Goal: Task Accomplishment & Management: Manage account settings

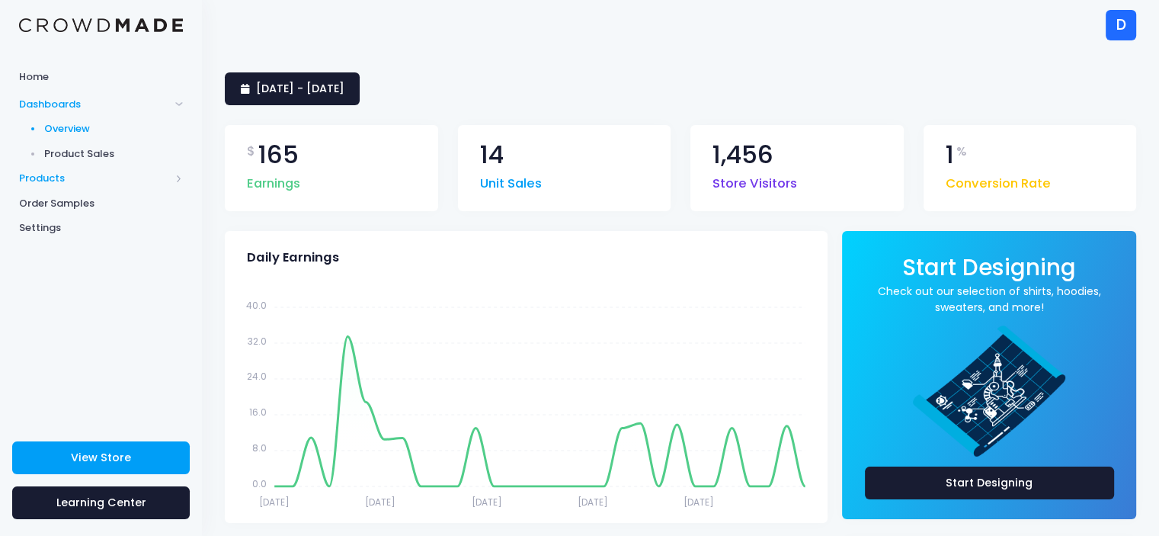
click at [87, 181] on span "Products" at bounding box center [94, 178] width 151 height 15
click at [84, 109] on span "Dashboards" at bounding box center [94, 104] width 151 height 15
click at [84, 152] on span "Product Sales" at bounding box center [113, 153] width 139 height 15
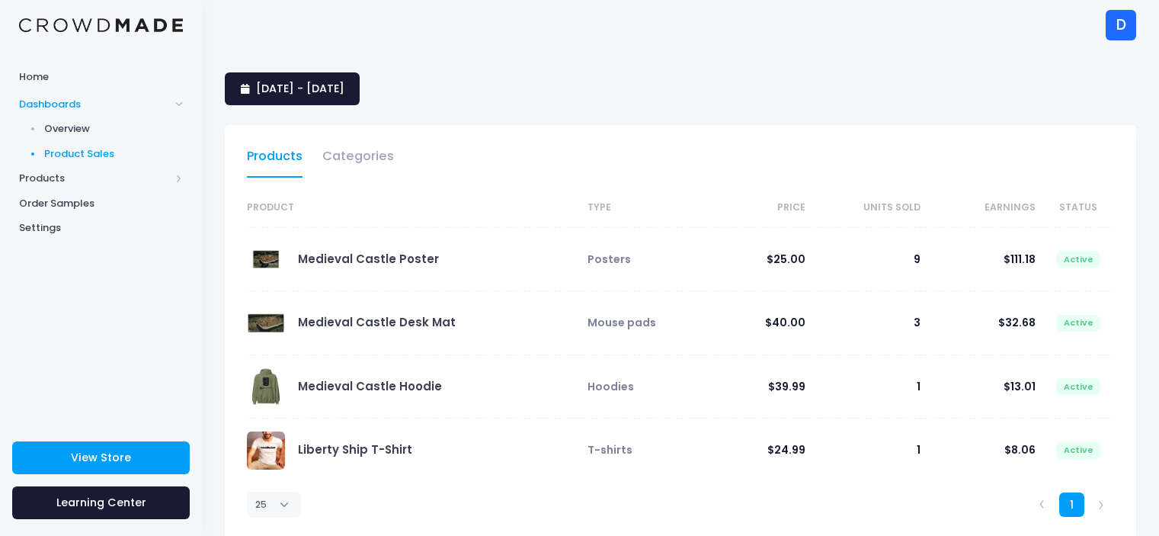
select select "25"
drag, startPoint x: 0, startPoint y: 0, endPoint x: 57, endPoint y: 169, distance: 178.5
click at [57, 169] on span "Products" at bounding box center [101, 178] width 202 height 25
click at [78, 154] on span "Product Builder" at bounding box center [113, 153] width 139 height 15
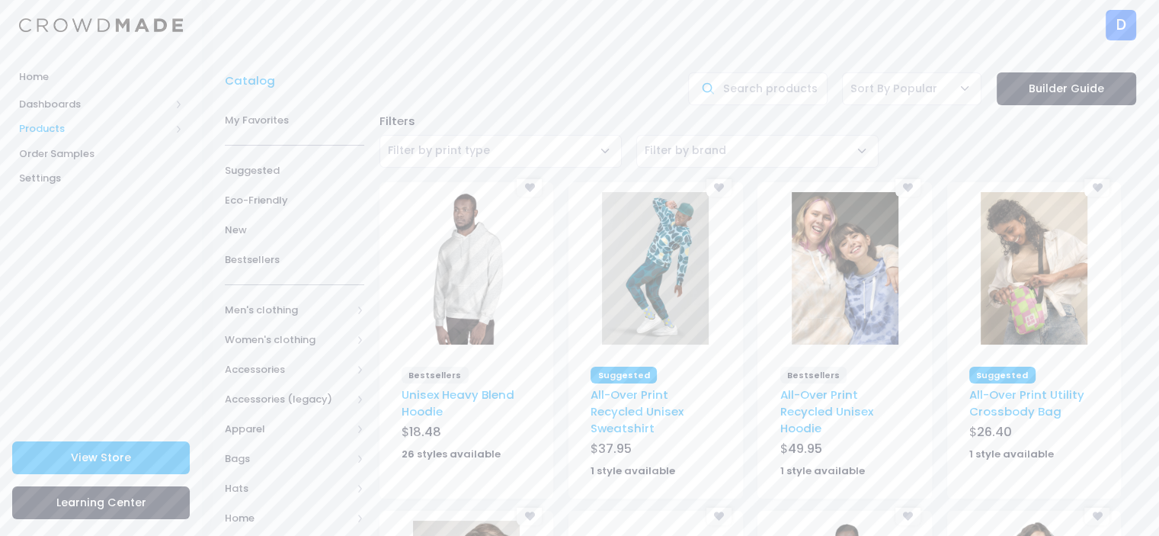
click at [67, 134] on span "Products" at bounding box center [94, 128] width 151 height 15
click at [73, 179] on span "Product Editor" at bounding box center [113, 178] width 139 height 15
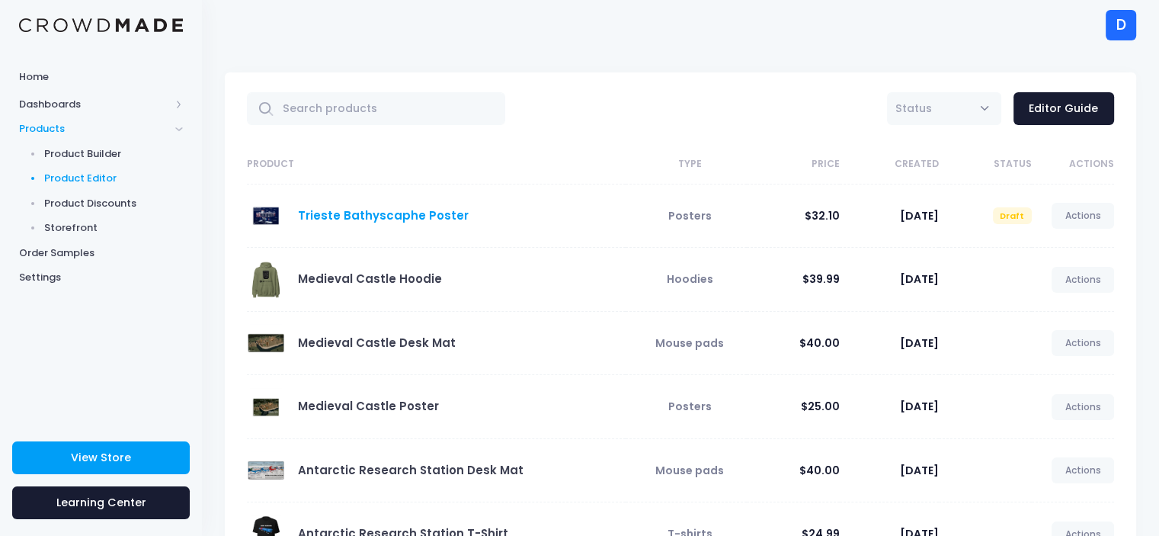
click at [376, 213] on link "Trieste Bathyscaphe Poster" at bounding box center [383, 215] width 171 height 16
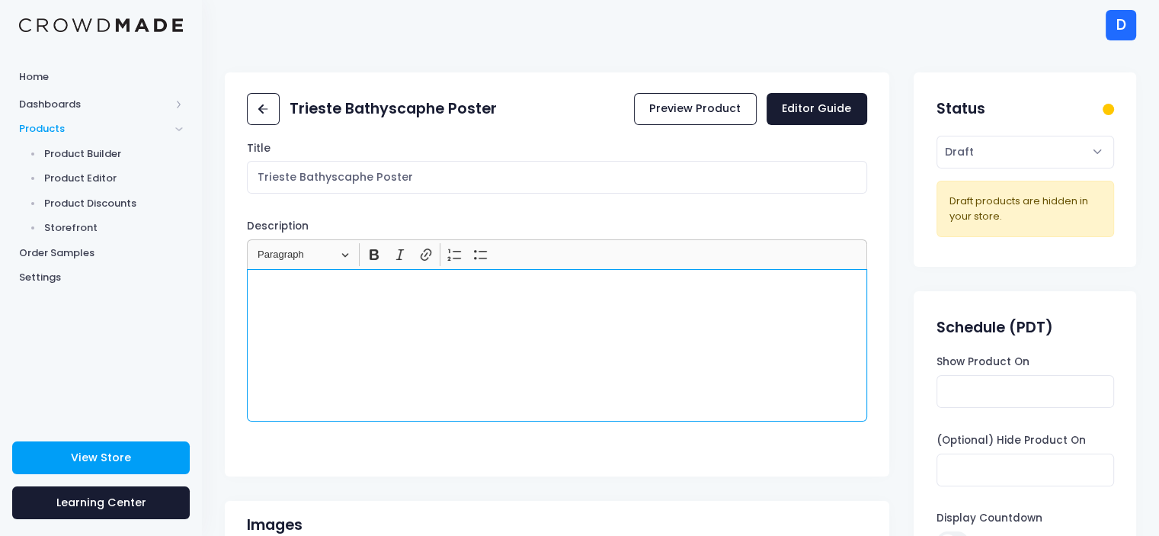
click at [346, 337] on div "Rich Text Editor, main" at bounding box center [556, 345] width 619 height 152
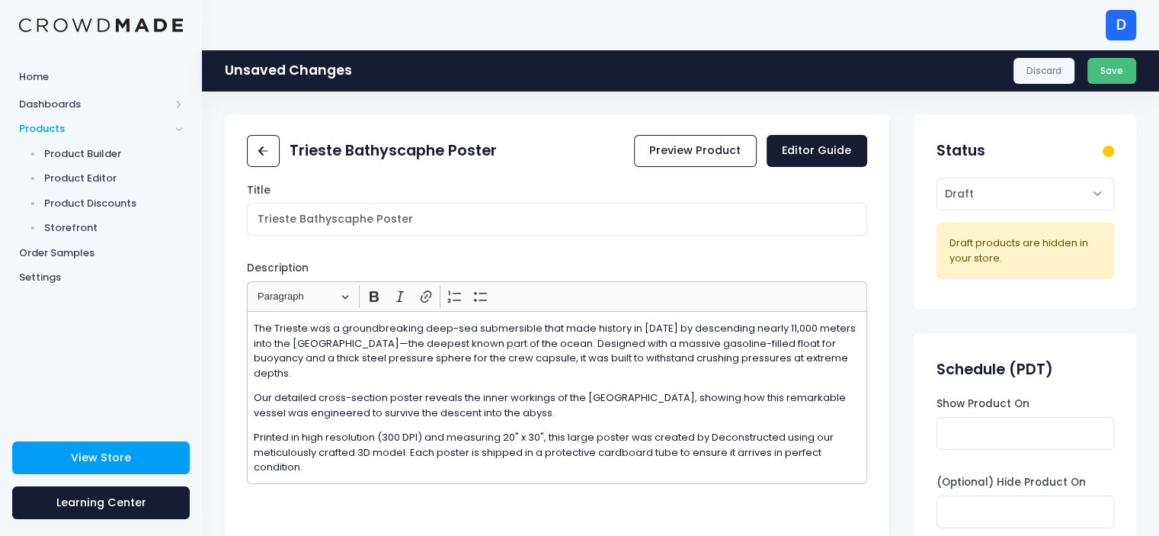
click at [1127, 66] on button "Save" at bounding box center [1112, 71] width 50 height 26
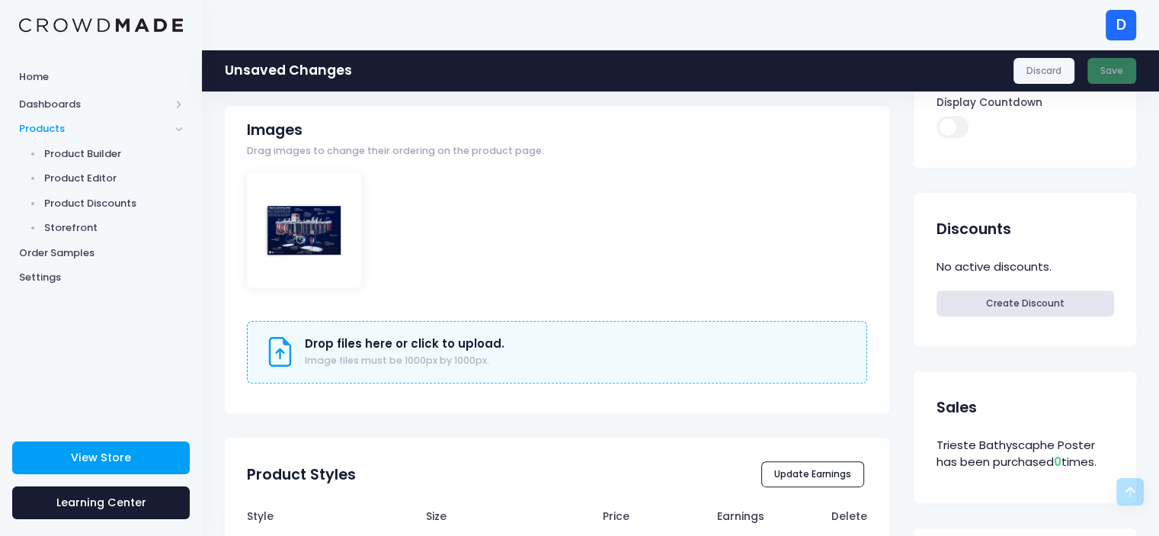
scroll to position [459, 0]
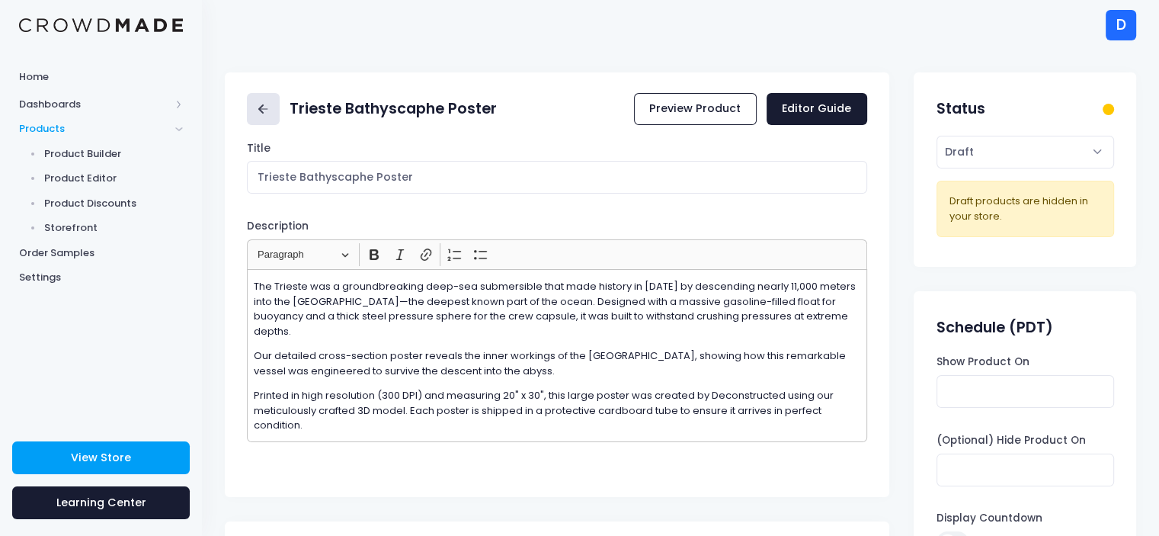
click at [262, 110] on icon at bounding box center [260, 108] width 5 height 9
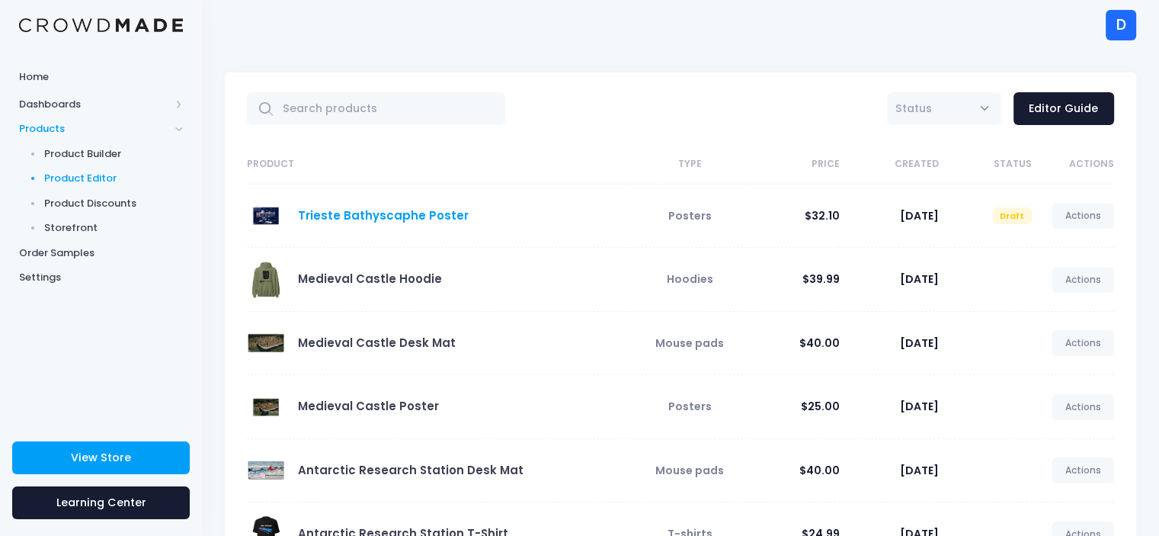
click at [308, 220] on link "Trieste Bathyscaphe Poster" at bounding box center [383, 215] width 171 height 16
click at [311, 219] on link "Trieste Bathyscaphe Poster" at bounding box center [383, 215] width 171 height 16
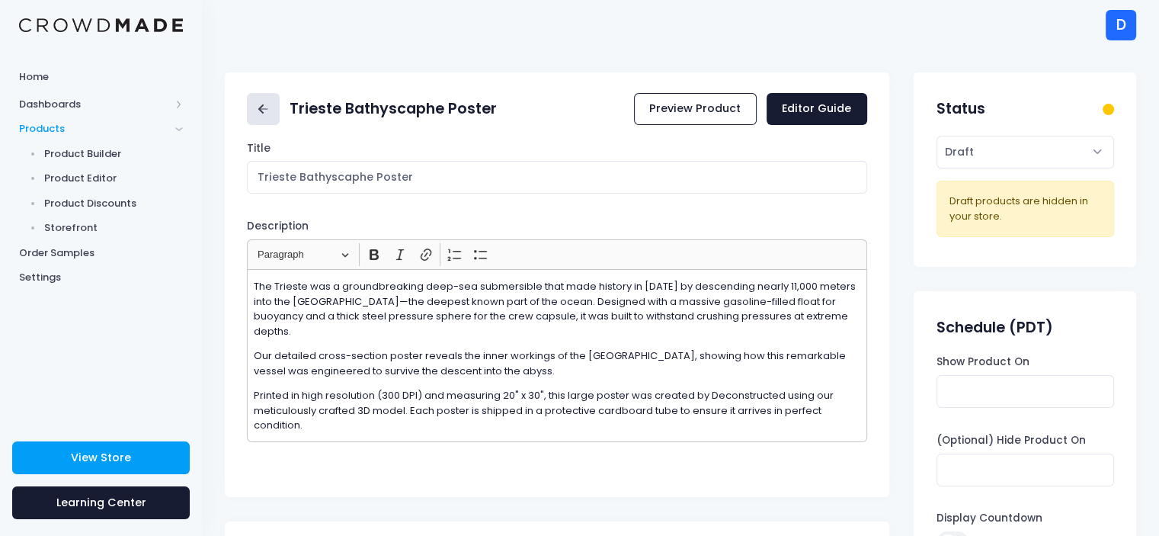
click at [260, 115] on icon at bounding box center [263, 110] width 18 height 18
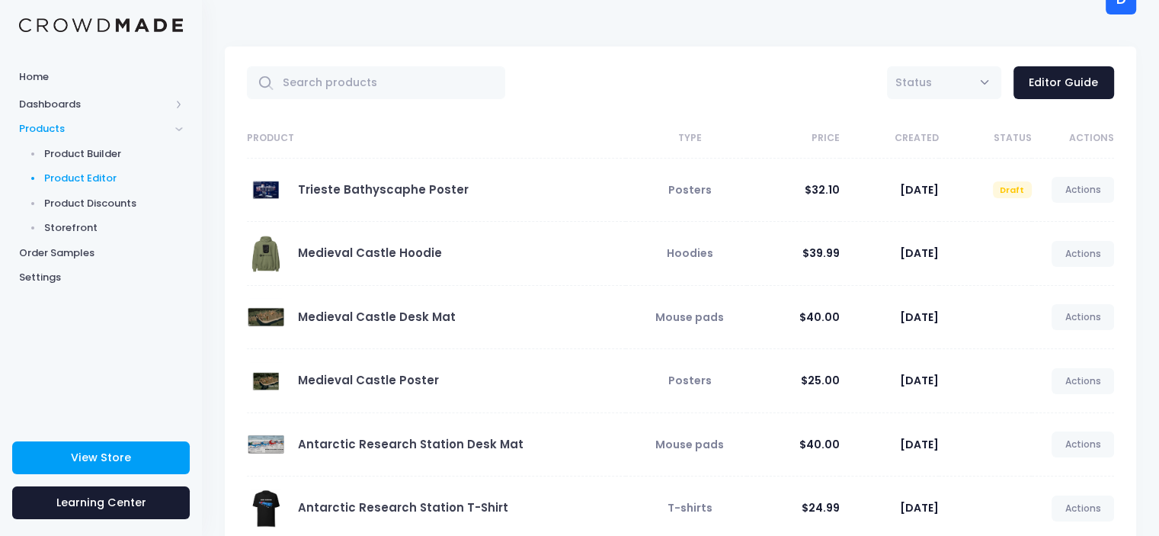
scroll to position [27, 0]
click at [396, 191] on link "Trieste Bathyscaphe Poster" at bounding box center [383, 189] width 171 height 16
